Goal: Transaction & Acquisition: Purchase product/service

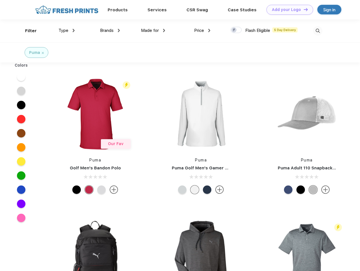
scroll to position [0, 0]
click at [288, 10] on link "Add your Logo Design Tool" at bounding box center [289, 10] width 47 height 10
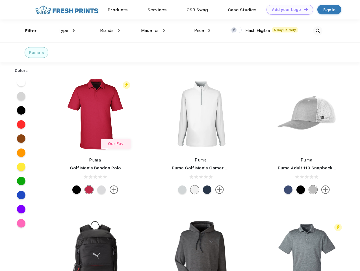
click at [0, 0] on div "Design Tool" at bounding box center [0, 0] width 0 height 0
click at [303, 9] on link "Add your Logo Design Tool" at bounding box center [289, 10] width 47 height 10
click at [27, 31] on div "Filter" at bounding box center [31, 31] width 12 height 6
click at [67, 31] on span "Type" at bounding box center [63, 30] width 10 height 5
click at [110, 31] on span "Brands" at bounding box center [107, 30] width 14 height 5
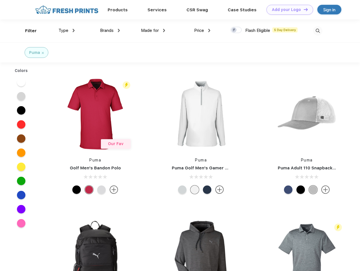
click at [153, 31] on span "Made for" at bounding box center [150, 30] width 18 height 5
click at [202, 31] on span "Price" at bounding box center [199, 30] width 10 height 5
click at [236, 30] on div at bounding box center [236, 30] width 11 height 6
click at [234, 30] on input "checkbox" at bounding box center [233, 29] width 4 height 4
click at [318, 31] on img at bounding box center [317, 30] width 9 height 9
